Goal: Transaction & Acquisition: Purchase product/service

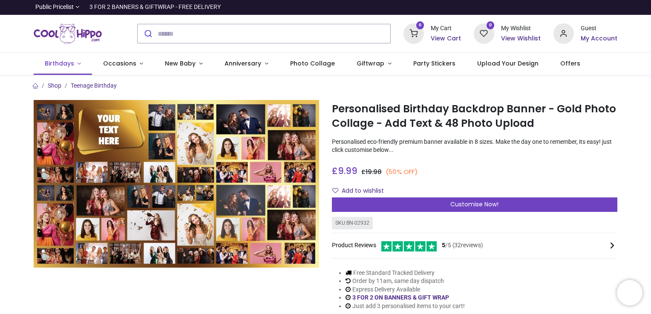
click at [62, 64] on span "Birthdays" at bounding box center [59, 63] width 29 height 9
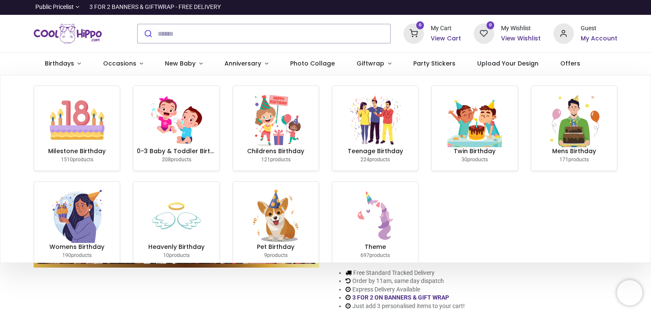
click at [235, 281] on div at bounding box center [176, 212] width 298 height 224
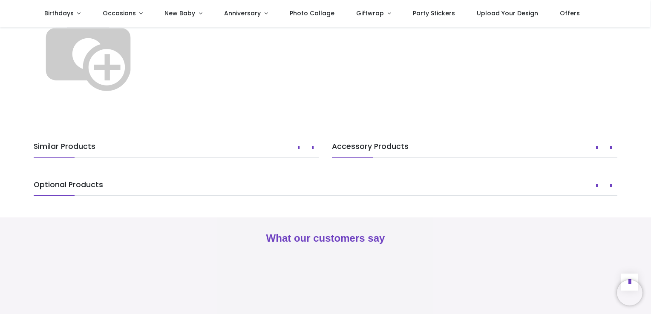
scroll to position [825, 0]
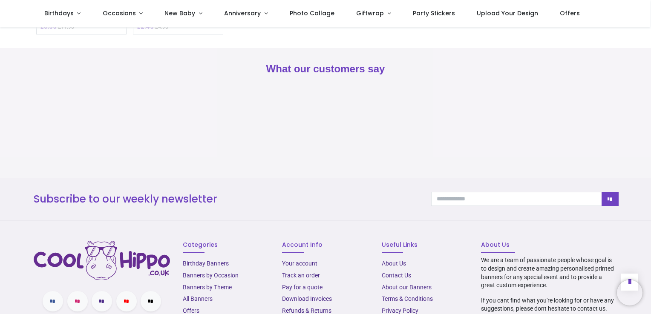
click at [648, 3] on nav "0 0 Birthdays 1510 208" at bounding box center [325, 13] width 650 height 27
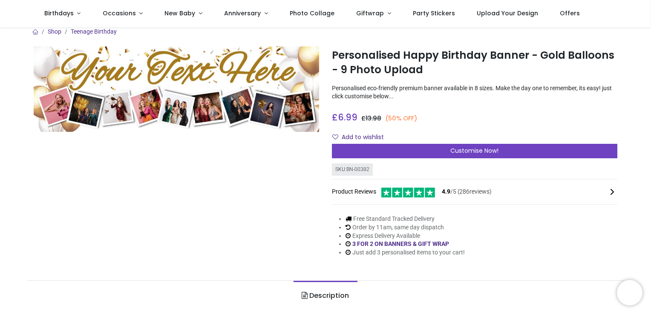
scroll to position [1, 0]
